Goal: Task Accomplishment & Management: Complete application form

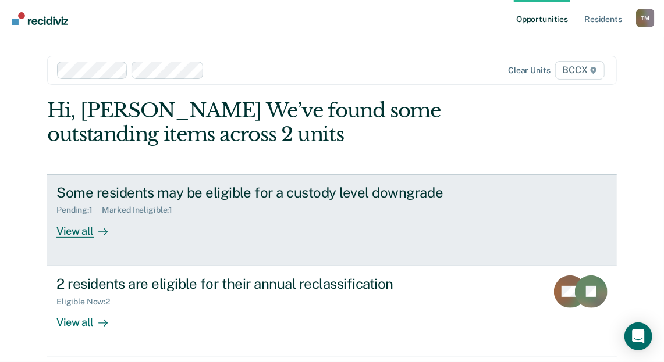
click at [86, 233] on div "View all" at bounding box center [88, 226] width 65 height 23
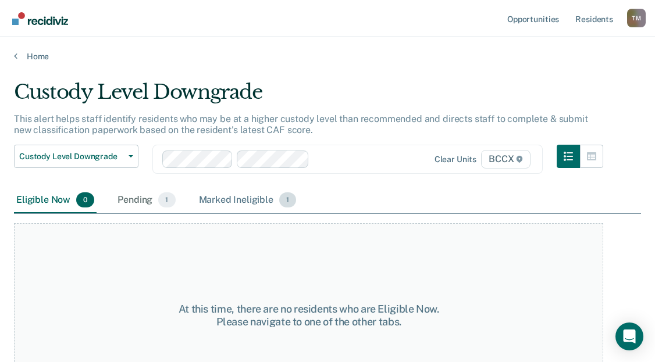
click at [261, 200] on div "Marked Ineligible 1" at bounding box center [248, 201] width 102 height 26
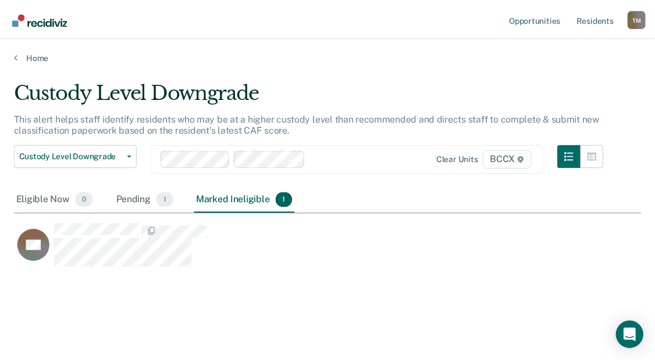
scroll to position [186, 627]
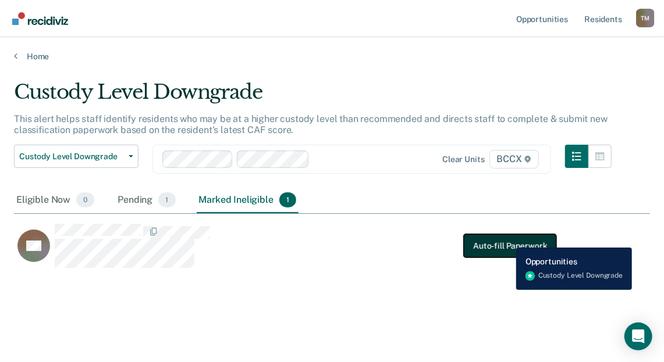
click at [507, 239] on button "Auto-fill Paperwork" at bounding box center [510, 245] width 92 height 23
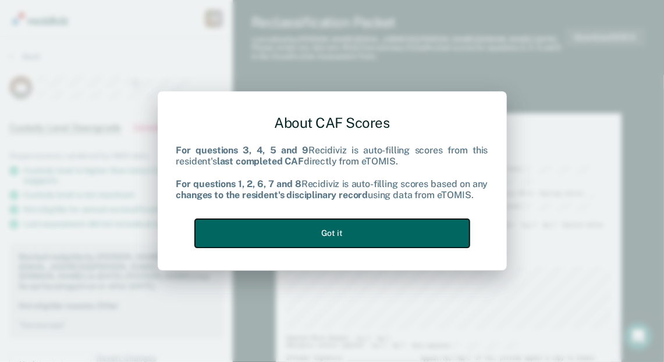
click at [349, 236] on button "Got it" at bounding box center [332, 233] width 275 height 29
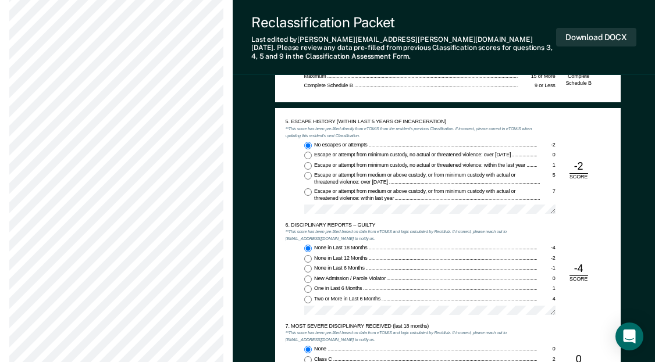
scroll to position [931, 0]
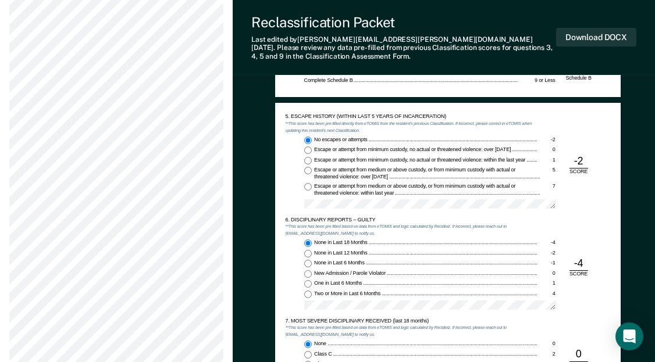
click at [308, 159] on input "Escape or attempt from minimum custody, no actual or threatened violence: withi…" at bounding box center [308, 161] width 8 height 8
type textarea "x"
radio input "false"
radio input "true"
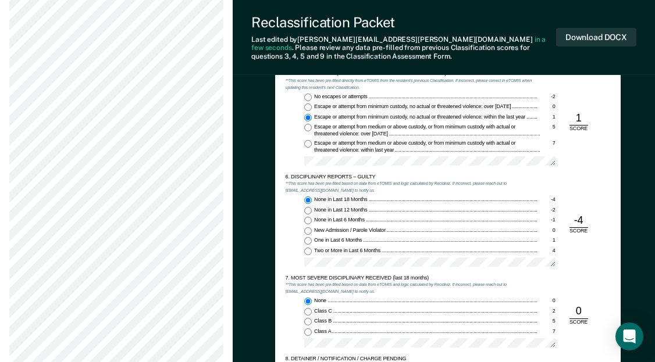
scroll to position [989, 0]
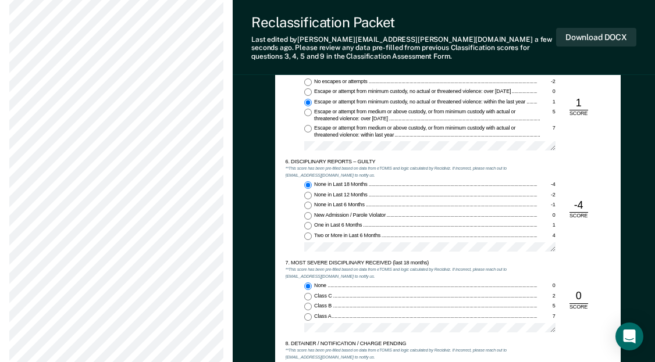
click at [542, 152] on div "TENNESSEE DEPARTMENT OF CORRECTION OFFENDER CLASSIFICATION SUMMARY TOMIS ID: Of…" at bounding box center [444, 97] width 422 height 1995
click at [542, 161] on div "6. DISCIPLINARY REPORTS – GUILTY **This score has been pre-filled based on data…" at bounding box center [448, 209] width 325 height 101
click at [308, 196] on input "None in Last 12 Months -2" at bounding box center [308, 196] width 8 height 8
type textarea "x"
radio input "false"
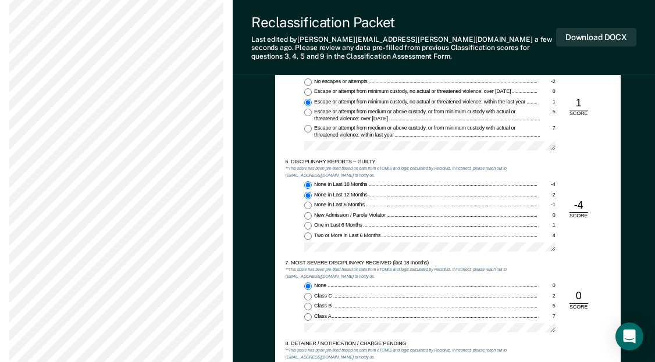
radio input "true"
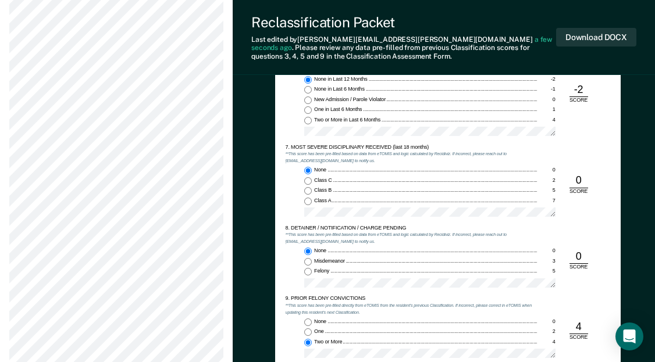
scroll to position [1163, 0]
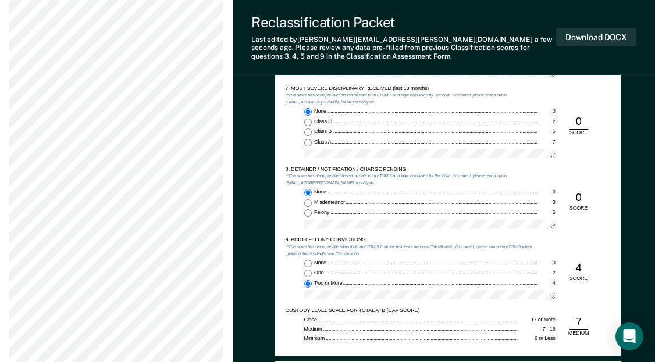
click at [477, 159] on div at bounding box center [429, 156] width 251 height 15
click at [307, 120] on input "Class C 2" at bounding box center [308, 123] width 8 height 8
type textarea "x"
radio input "false"
radio input "true"
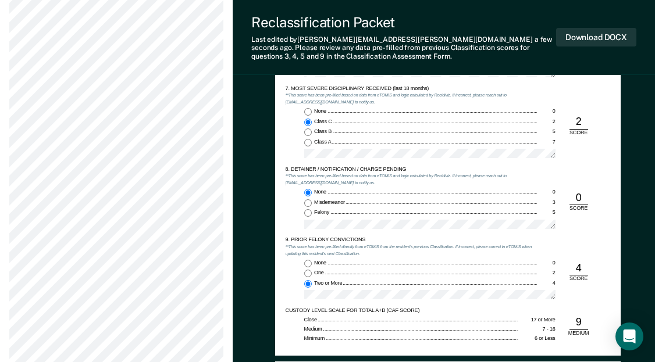
click at [530, 138] on div "None 0 Class C 2 Class B 5 Class A 7" at bounding box center [411, 135] width 251 height 55
click at [521, 184] on div "8. DETAINER / NOTIFICATION / CHARGE PENDING **This score has been pre-filled ba…" at bounding box center [411, 201] width 251 height 71
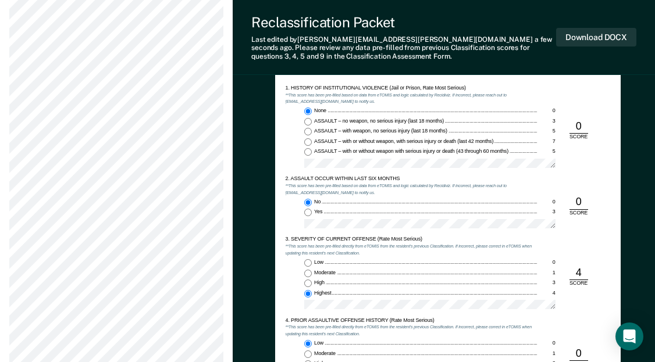
scroll to position [582, 0]
drag, startPoint x: 607, startPoint y: 34, endPoint x: 600, endPoint y: 40, distance: 8.7
click at [542, 34] on button "Download DOCX" at bounding box center [596, 37] width 80 height 19
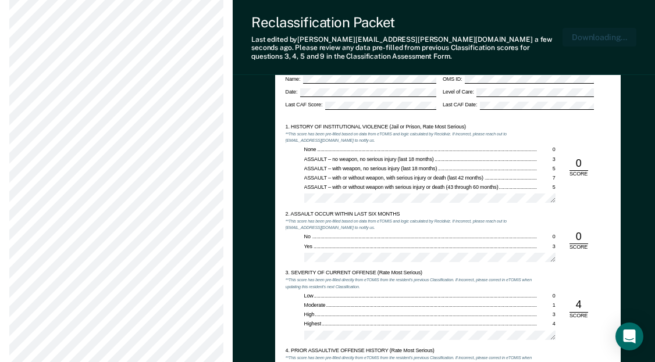
scroll to position [533, 0]
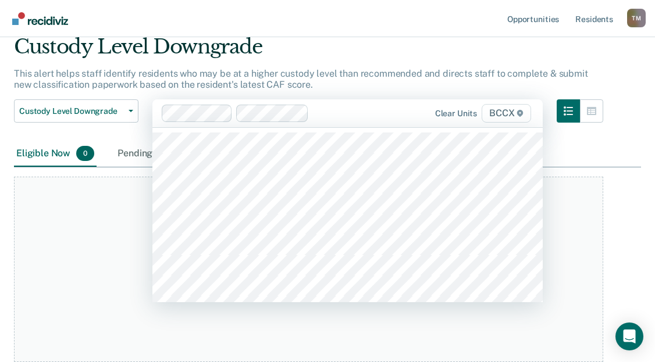
scroll to position [44, 0]
click at [58, 212] on div "At this time, there are no residents who are Eligible Now. Please navigate to o…" at bounding box center [308, 271] width 589 height 186
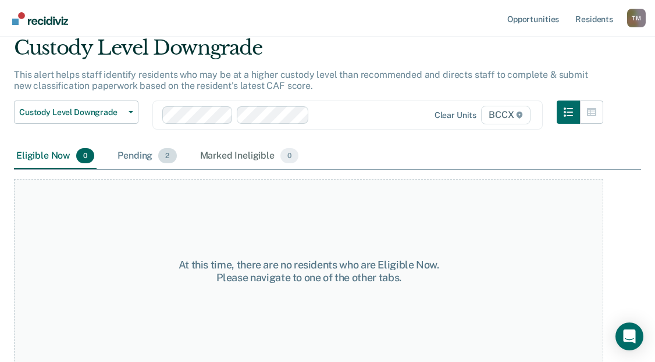
click at [123, 152] on div "Pending 2" at bounding box center [146, 157] width 63 height 26
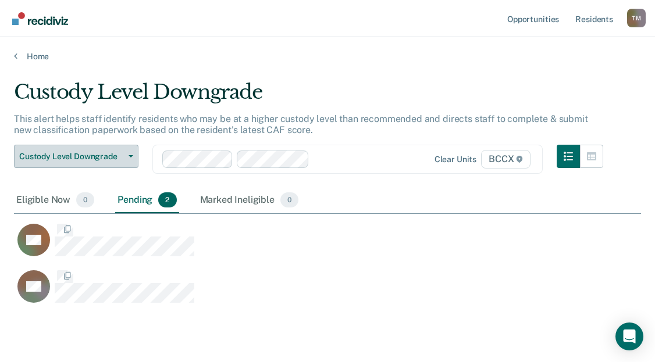
scroll to position [223, 618]
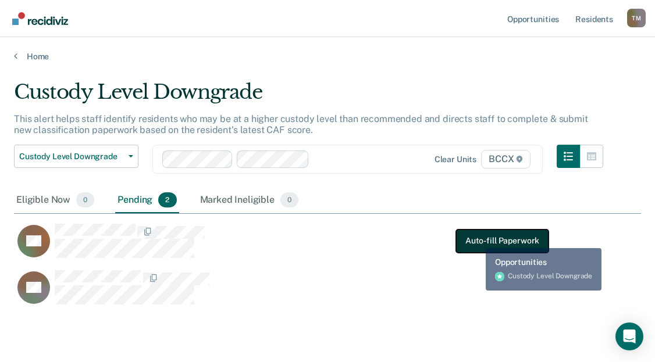
click at [479, 240] on button "Auto-fill Paperwork" at bounding box center [502, 240] width 92 height 23
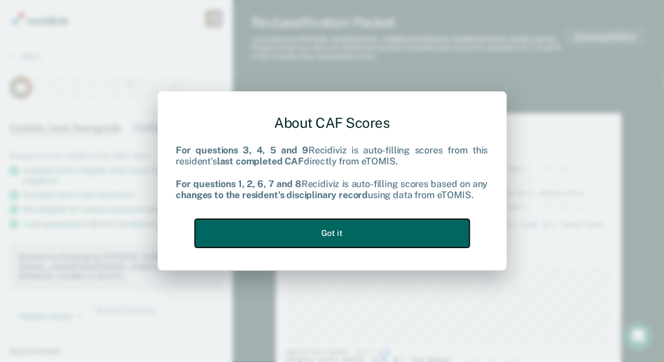
drag, startPoint x: 433, startPoint y: 240, endPoint x: 588, endPoint y: 12, distance: 275.1
click at [542, 97] on div "About CAF Scores For questions 3, 4, 5 and 9 Recidiviz is auto-filling scores f…" at bounding box center [332, 181] width 664 height 362
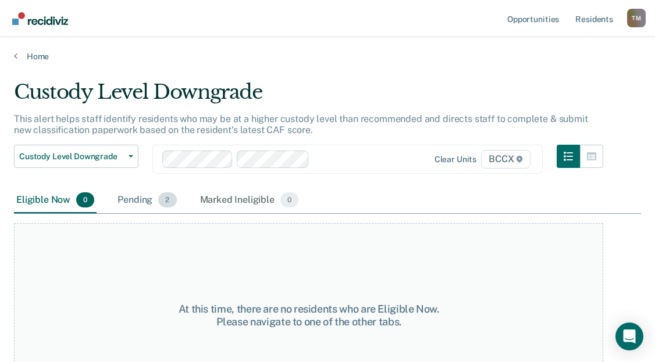
click at [150, 200] on div "Pending 2" at bounding box center [146, 201] width 63 height 26
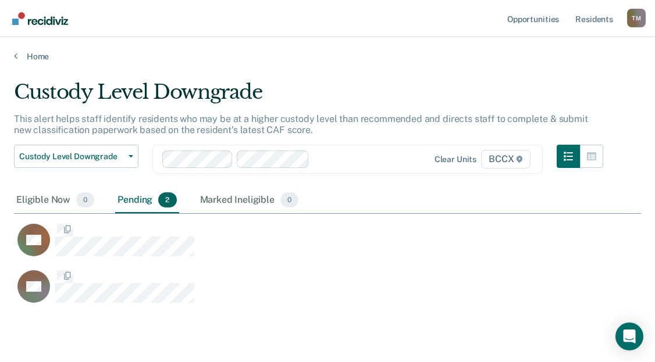
scroll to position [223, 618]
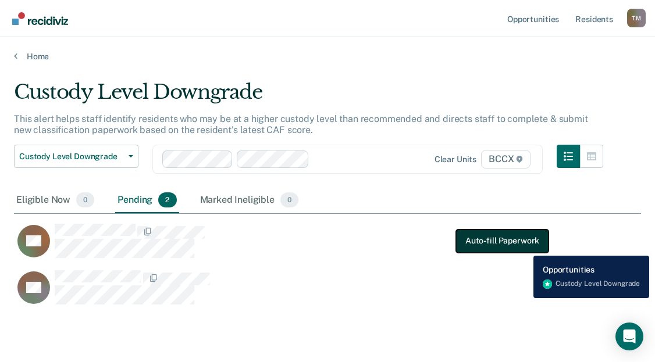
drag, startPoint x: 517, startPoint y: 251, endPoint x: 525, endPoint y: 247, distance: 8.9
click at [525, 247] on button "Auto-fill Paperwork" at bounding box center [502, 240] width 92 height 23
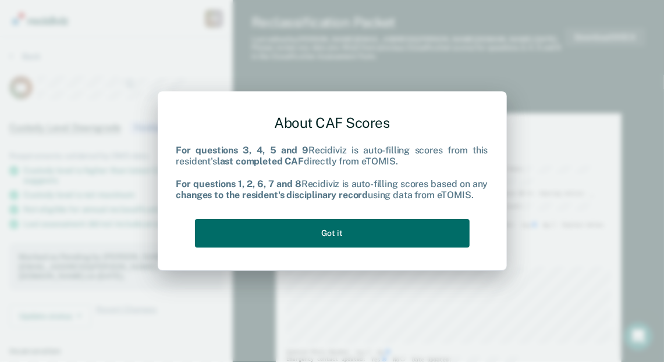
click at [542, 308] on div "About CAF Scores For questions 3, 4, 5 and 9 Recidiviz is auto-filling scores f…" at bounding box center [332, 181] width 664 height 362
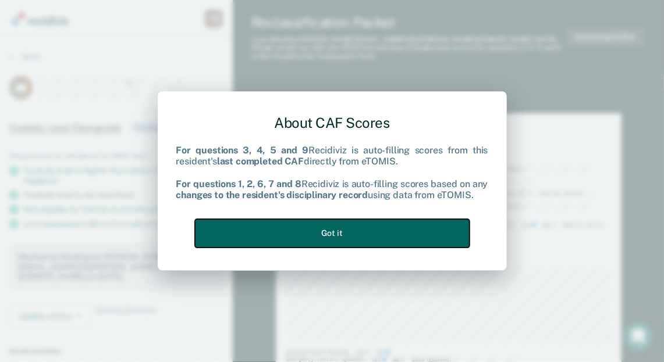
click at [381, 227] on button "Got it" at bounding box center [332, 233] width 275 height 29
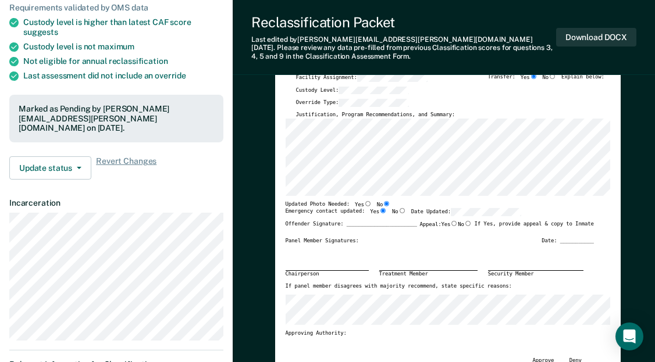
scroll to position [175, 0]
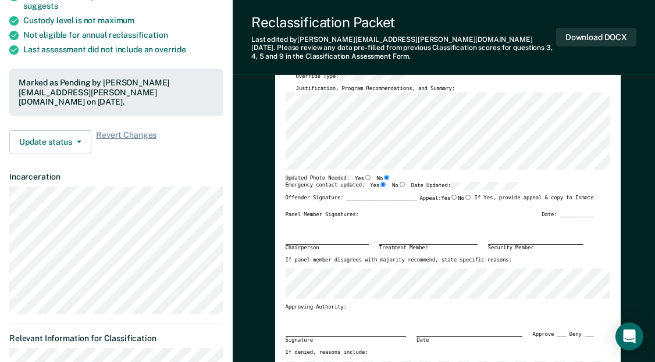
click at [422, 212] on div "Panel Member Signatures: Date: ___________" at bounding box center [440, 215] width 308 height 7
click at [532, 170] on div "TENNESSEE DEPARTMENT OF CORRECTION OFFENDER CLASSIFICATION SUMMARY TOMIS ID: Of…" at bounding box center [448, 170] width 325 height 442
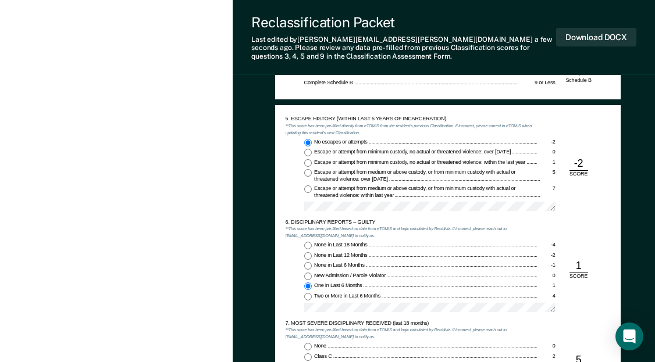
scroll to position [931, 0]
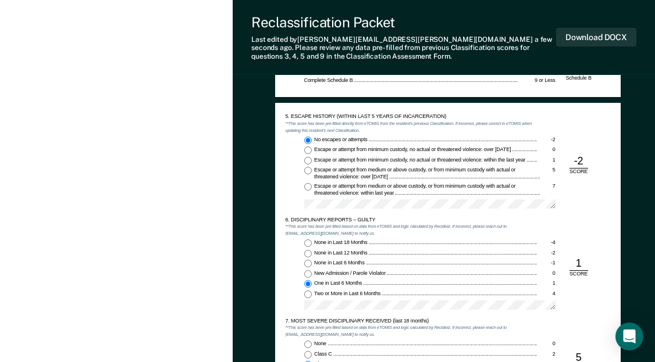
click at [309, 264] on input "None in Last 6 Months -1" at bounding box center [308, 264] width 8 height 8
type textarea "x"
radio input "true"
radio input "false"
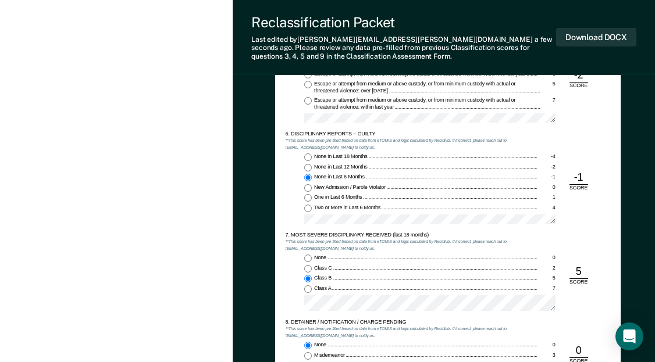
scroll to position [1105, 0]
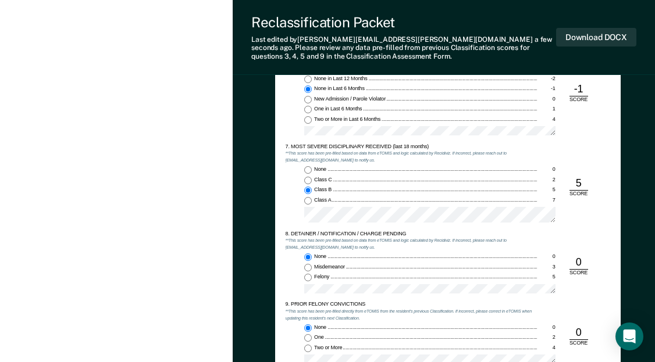
click at [542, 195] on div "7. MOST SEVERE DISCIPLINARY RECEIVED (last 18 months) **This score has been pre…" at bounding box center [448, 187] width 325 height 87
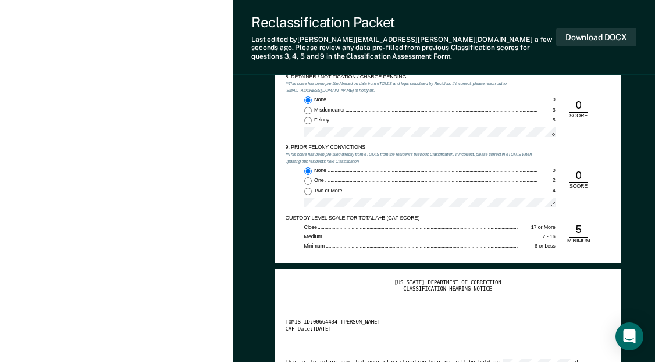
scroll to position [1261, 0]
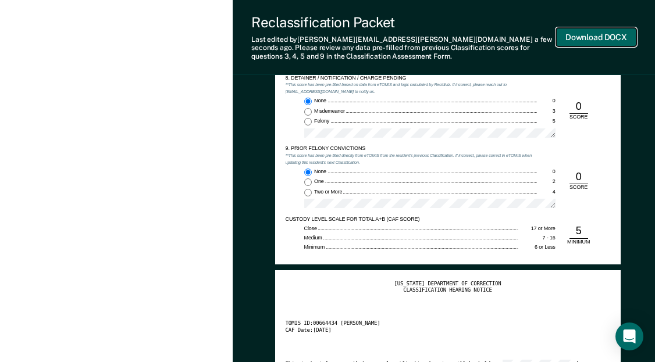
click at [542, 38] on button "Download DOCX" at bounding box center [596, 37] width 80 height 19
type textarea "x"
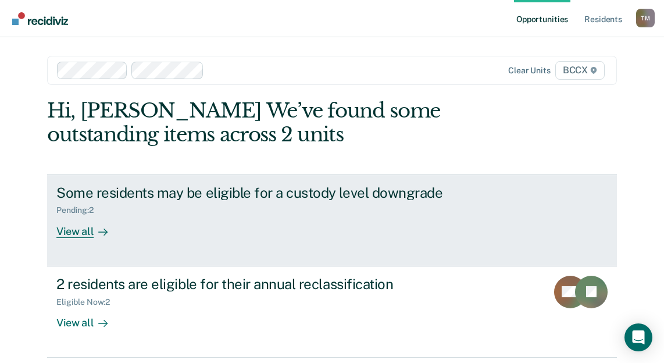
click at [94, 227] on div at bounding box center [101, 231] width 14 height 13
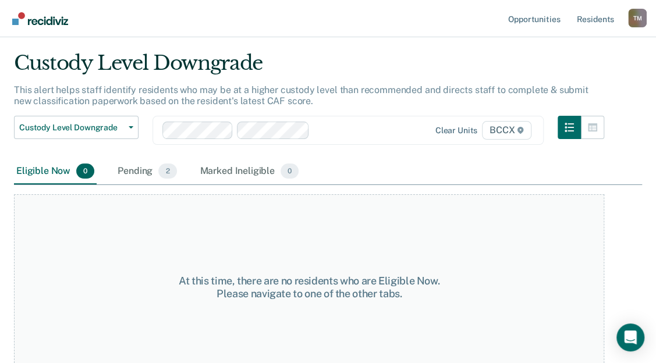
scroll to position [45, 0]
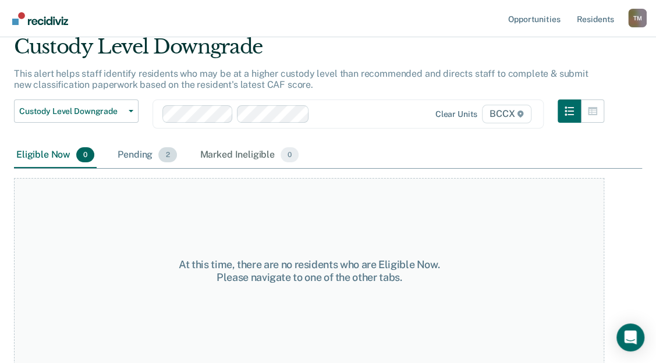
click at [143, 154] on div "Pending 2" at bounding box center [146, 156] width 63 height 26
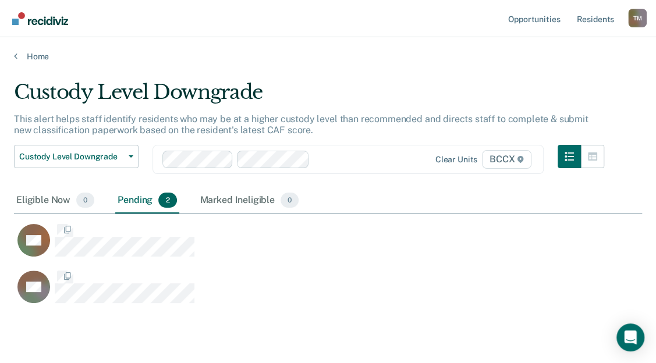
scroll to position [223, 618]
click at [13, 53] on div "Home" at bounding box center [328, 49] width 656 height 24
click at [19, 54] on link "Home" at bounding box center [328, 56] width 628 height 10
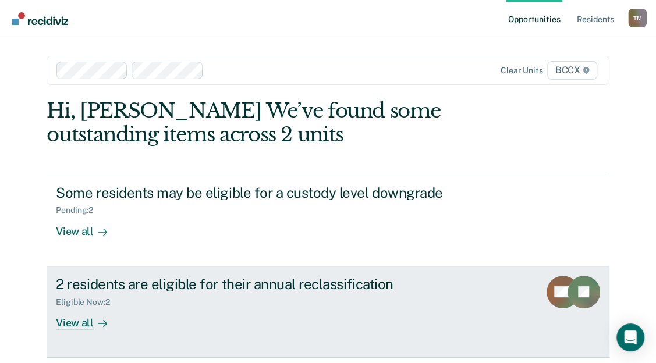
click at [93, 323] on div at bounding box center [100, 322] width 14 height 13
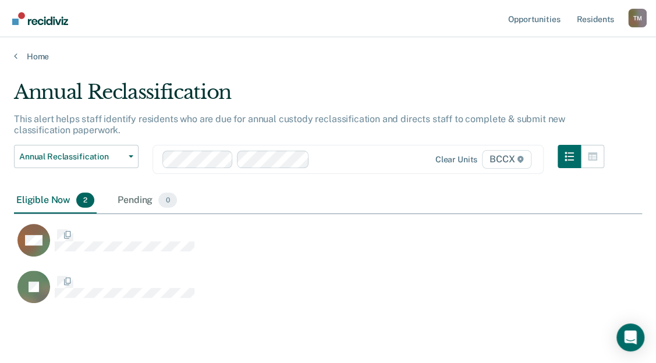
scroll to position [223, 618]
click at [510, 94] on div "Annual Reclassification" at bounding box center [309, 96] width 590 height 33
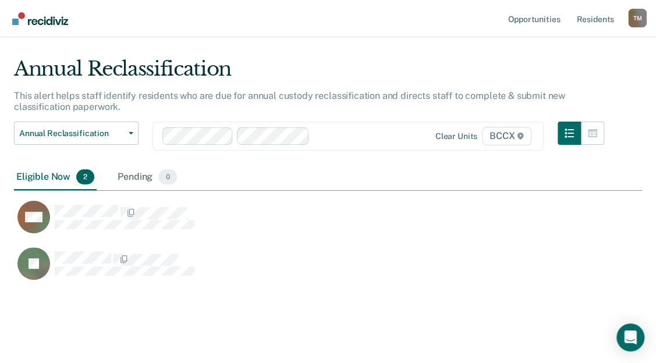
scroll to position [36, 0]
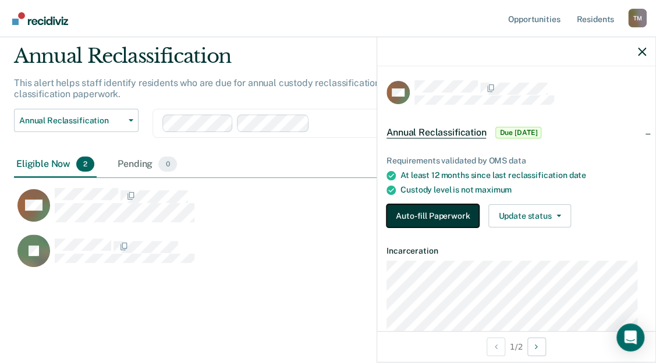
click at [430, 220] on button "Auto-fill Paperwork" at bounding box center [432, 215] width 92 height 23
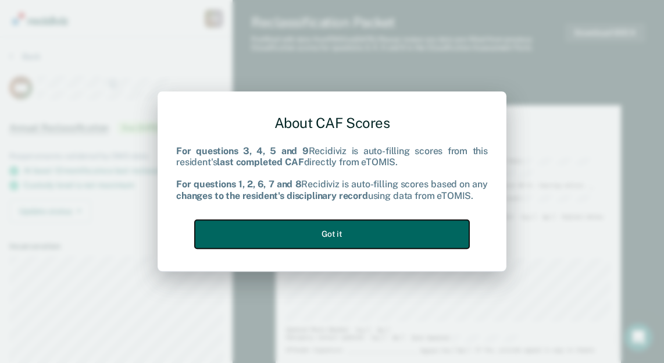
click at [337, 238] on button "Got it" at bounding box center [332, 234] width 275 height 29
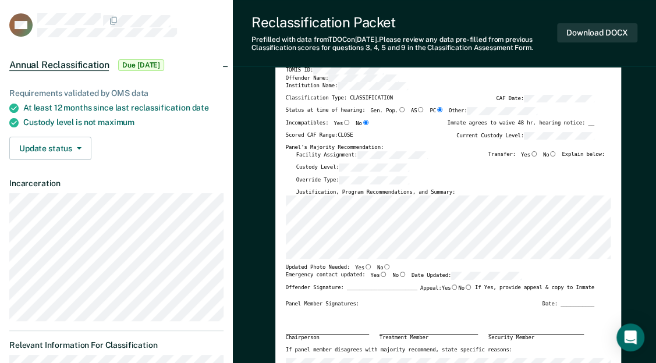
scroll to position [58, 0]
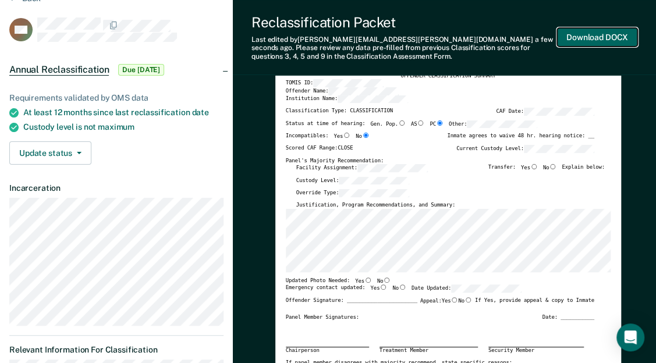
click at [584, 31] on button "Download DOCX" at bounding box center [597, 37] width 80 height 19
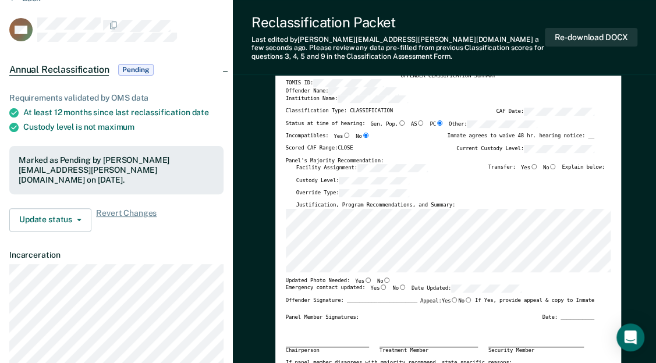
click at [201, 91] on div "Requirements validated by OMS data At least 12 months since last reclassificati…" at bounding box center [116, 157] width 233 height 166
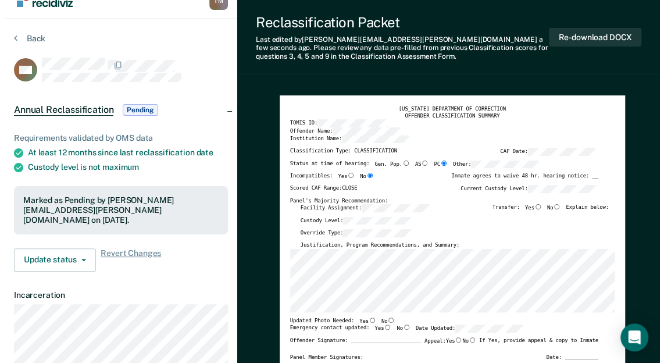
scroll to position [0, 0]
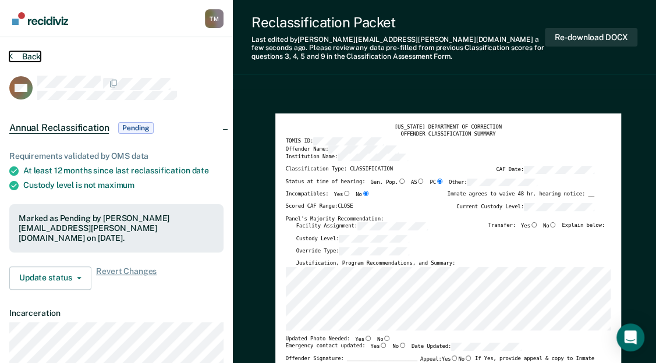
click at [21, 58] on button "Back" at bounding box center [24, 56] width 31 height 10
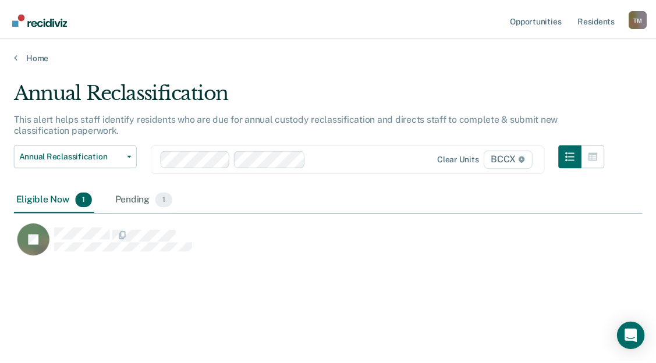
scroll to position [186, 627]
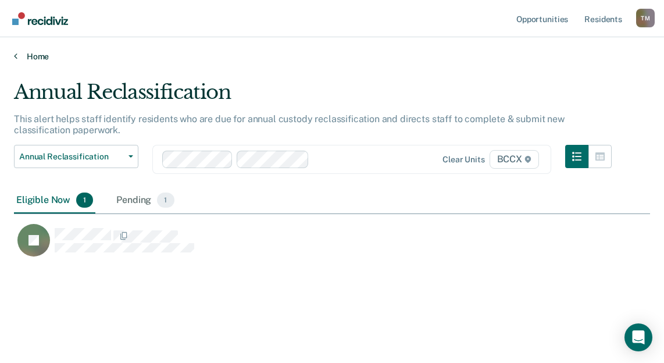
click at [36, 58] on link "Home" at bounding box center [332, 56] width 636 height 10
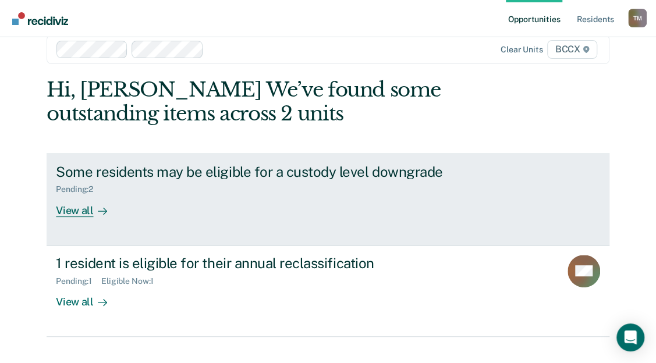
scroll to position [40, 0]
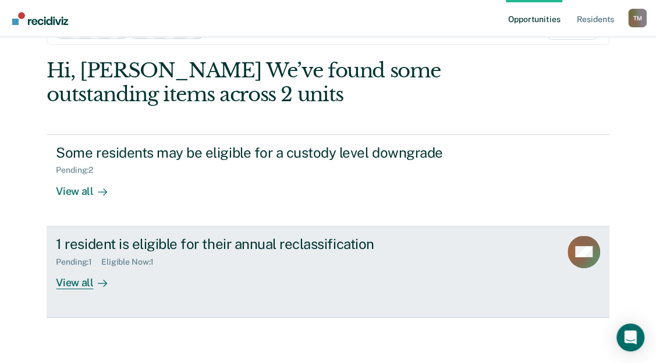
click at [77, 284] on div "View all" at bounding box center [88, 277] width 65 height 23
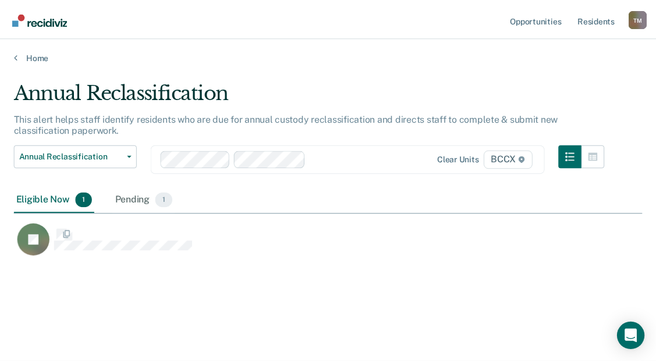
scroll to position [186, 627]
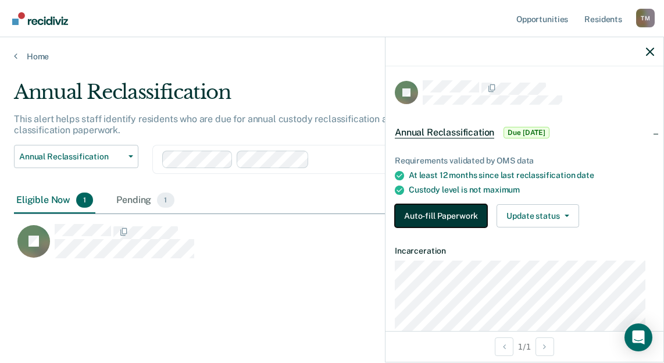
click at [453, 214] on button "Auto-fill Paperwork" at bounding box center [441, 215] width 92 height 23
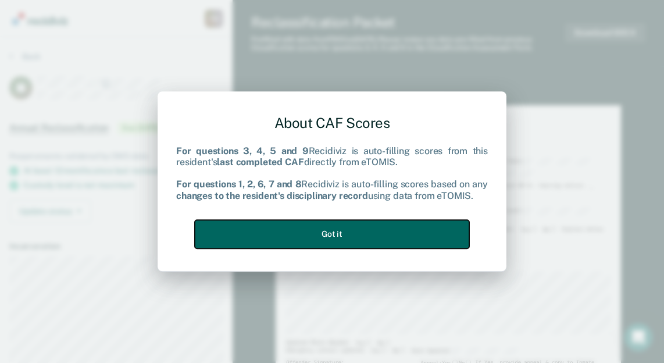
click at [316, 228] on button "Got it" at bounding box center [332, 234] width 275 height 29
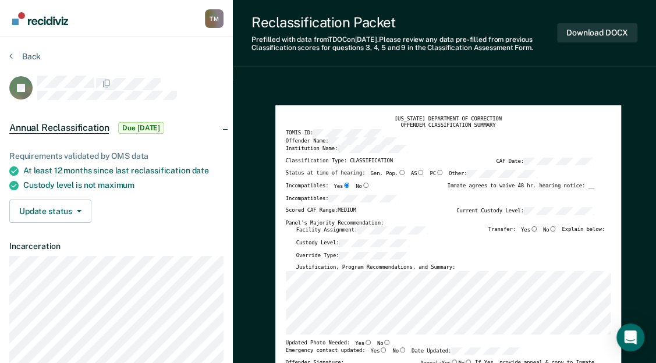
click at [362, 260] on div "Override Type:" at bounding box center [450, 258] width 308 height 13
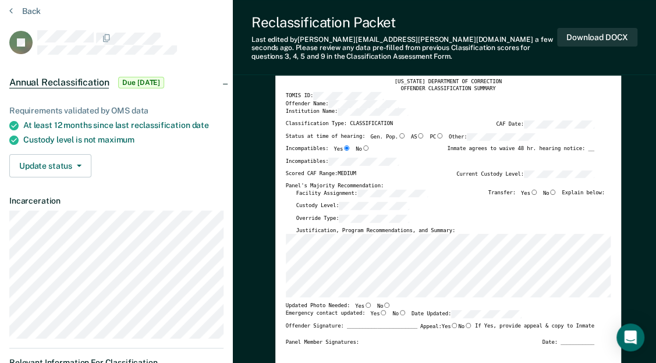
scroll to position [116, 0]
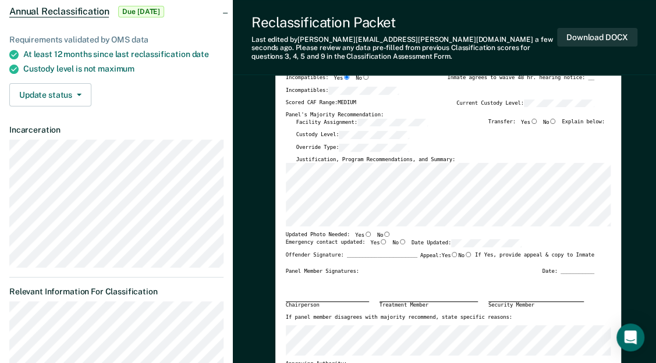
click at [453, 262] on label "Appeal: Yes No" at bounding box center [446, 258] width 52 height 12
click at [453, 257] on input "Yes" at bounding box center [454, 254] width 8 height 5
type textarea "x"
radio input "true"
click at [464, 254] on input "No" at bounding box center [468, 254] width 8 height 5
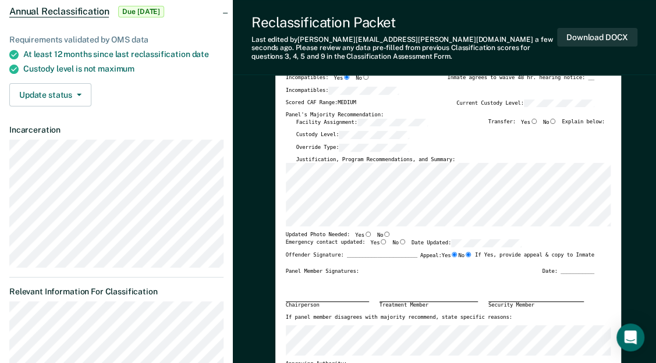
type textarea "x"
radio input "false"
radio input "true"
click at [588, 41] on button "Download DOCX" at bounding box center [597, 37] width 80 height 19
type textarea "x"
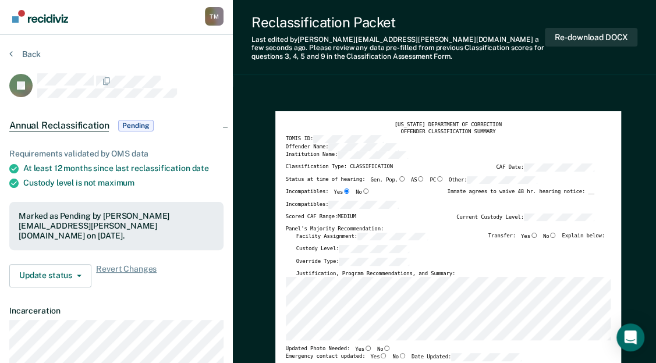
scroll to position [0, 0]
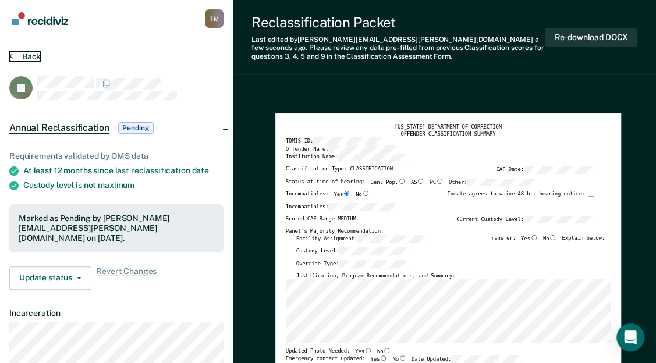
click at [31, 60] on button "Back" at bounding box center [24, 56] width 31 height 10
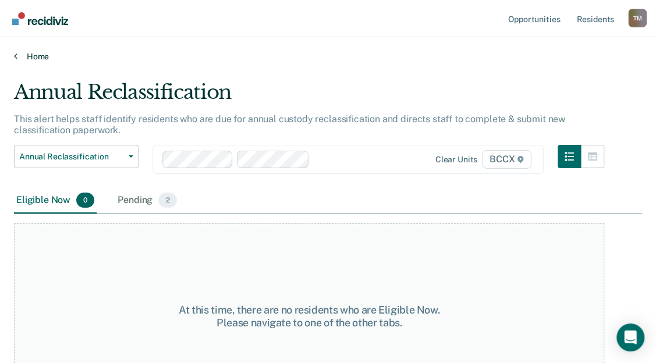
click at [35, 54] on link "Home" at bounding box center [328, 56] width 628 height 10
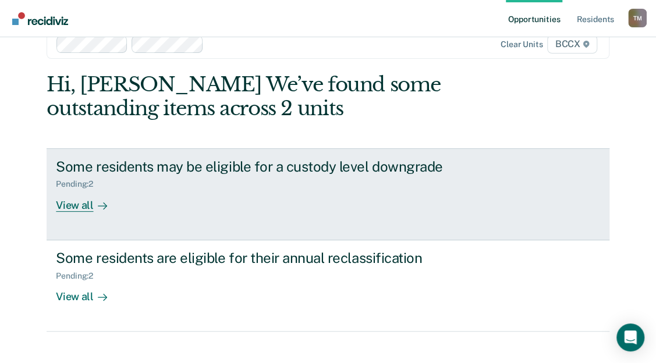
scroll to position [40, 0]
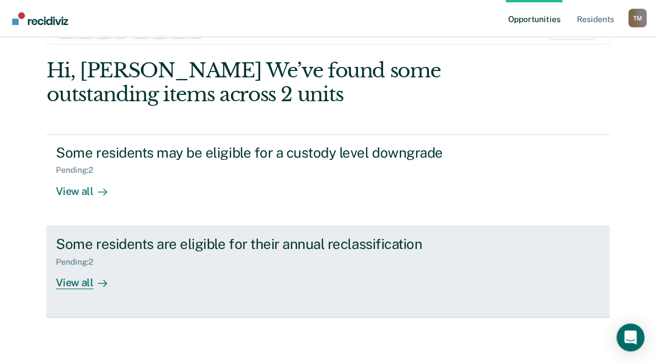
click at [70, 286] on div "View all" at bounding box center [88, 277] width 65 height 23
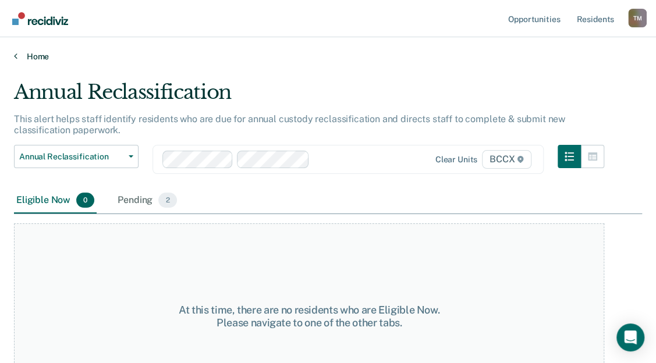
click at [30, 58] on link "Home" at bounding box center [328, 56] width 628 height 10
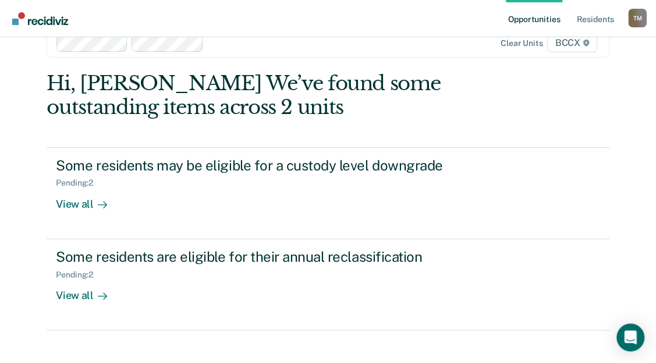
scroll to position [40, 0]
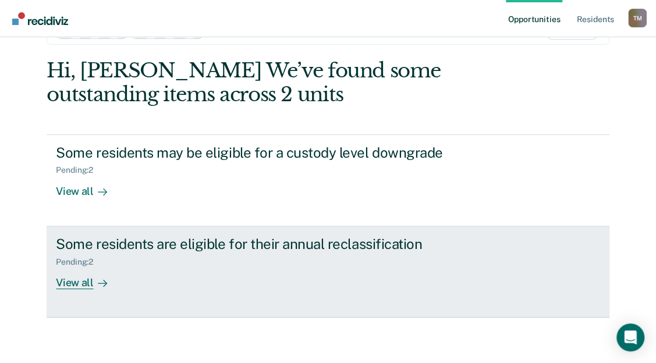
click at [80, 283] on div "View all" at bounding box center [88, 277] width 65 height 23
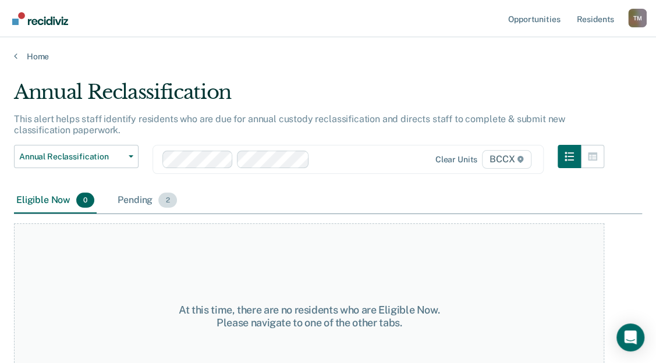
click at [142, 200] on div "Pending 2" at bounding box center [146, 201] width 63 height 26
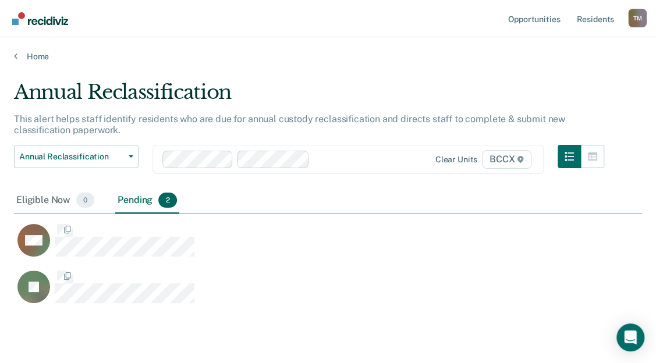
scroll to position [223, 618]
